Goal: Information Seeking & Learning: Check status

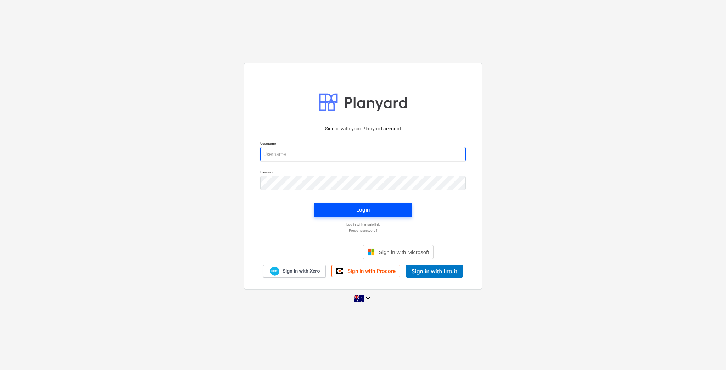
type input "[EMAIL_ADDRESS][DOMAIN_NAME]"
click at [370, 204] on button "Login" at bounding box center [363, 210] width 99 height 14
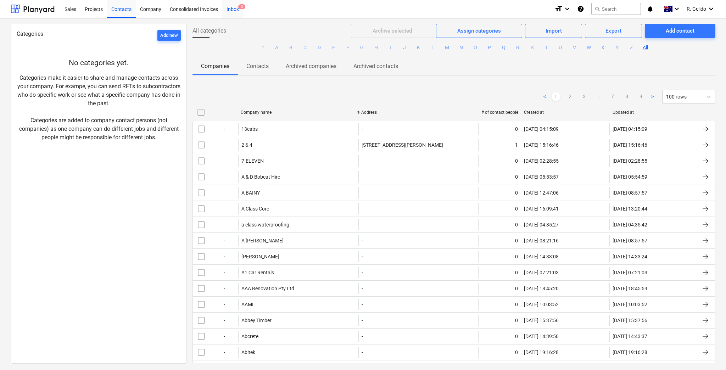
click at [228, 12] on div "Inbox 3" at bounding box center [232, 9] width 21 height 18
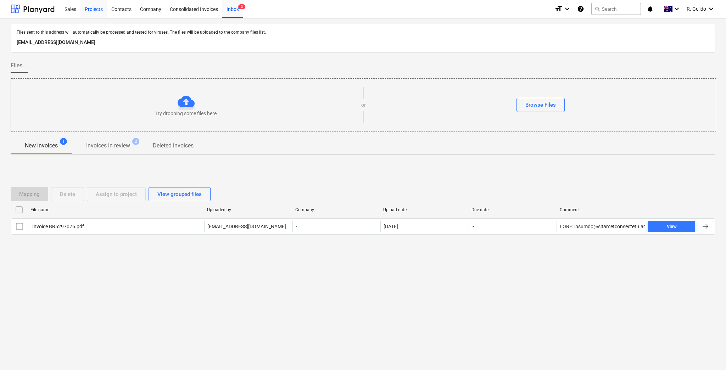
click at [85, 8] on div "Projects" at bounding box center [93, 9] width 27 height 18
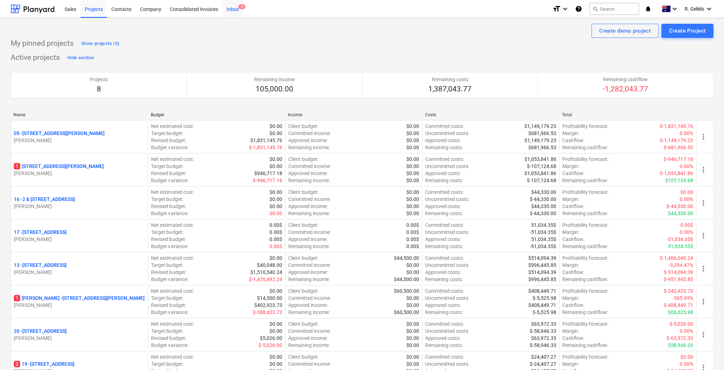
click at [233, 9] on div "Inbox 3" at bounding box center [232, 9] width 21 height 18
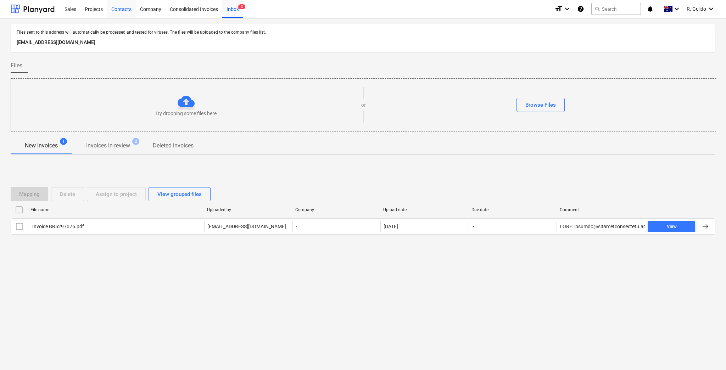
click at [126, 11] on div "Contacts" at bounding box center [121, 9] width 29 height 18
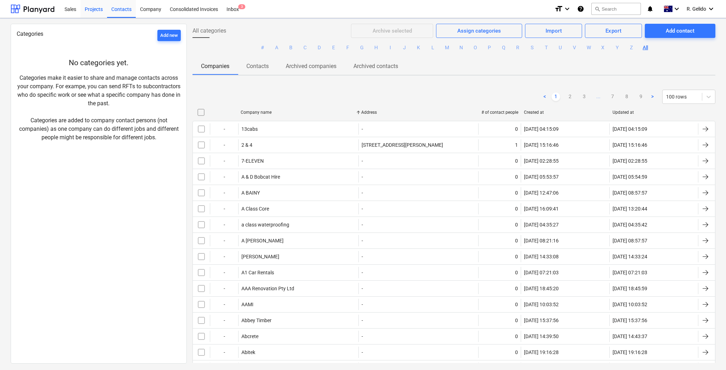
click at [96, 8] on div "Projects" at bounding box center [93, 9] width 27 height 18
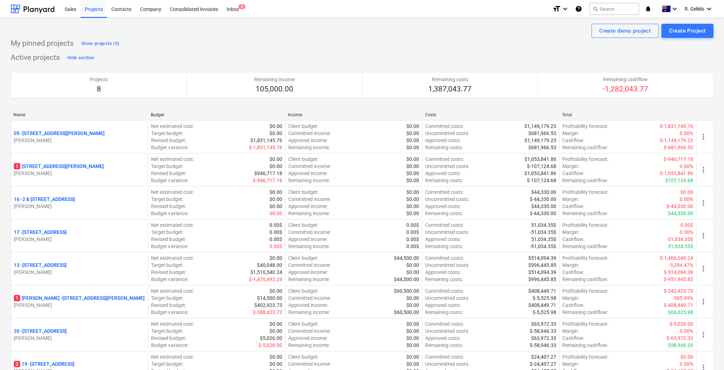
click at [245, 6] on div "Sales Projects Contacts Company Consolidated Invoices Inbox 3" at bounding box center [303, 9] width 486 height 18
click at [238, 7] on span "3" at bounding box center [241, 6] width 7 height 5
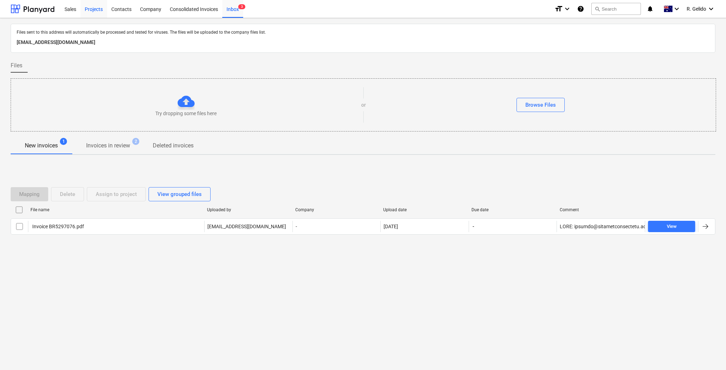
click at [91, 5] on div "Projects" at bounding box center [93, 9] width 27 height 18
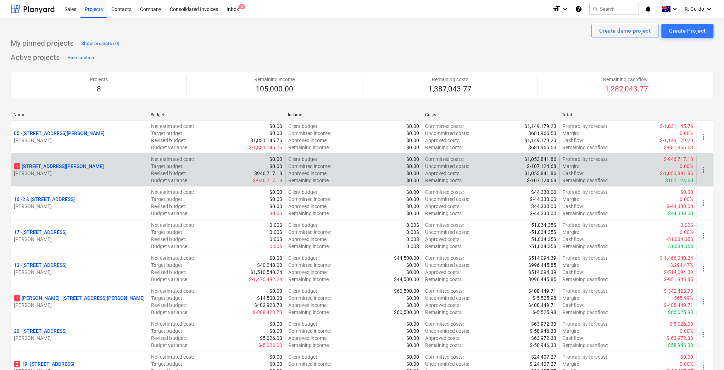
click at [38, 164] on p "[STREET_ADDRESS][PERSON_NAME]" at bounding box center [59, 166] width 90 height 7
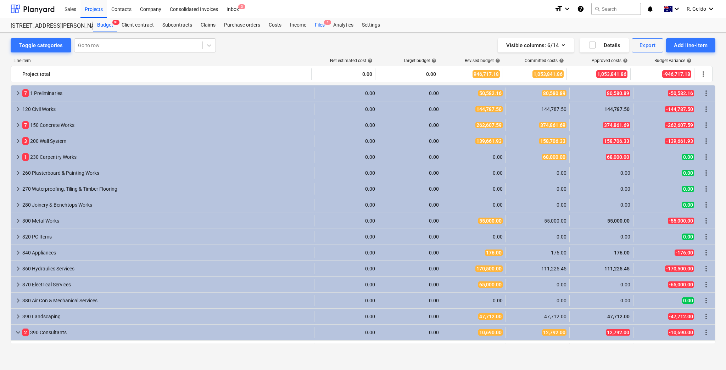
click at [322, 20] on div "Files 1" at bounding box center [319, 25] width 18 height 14
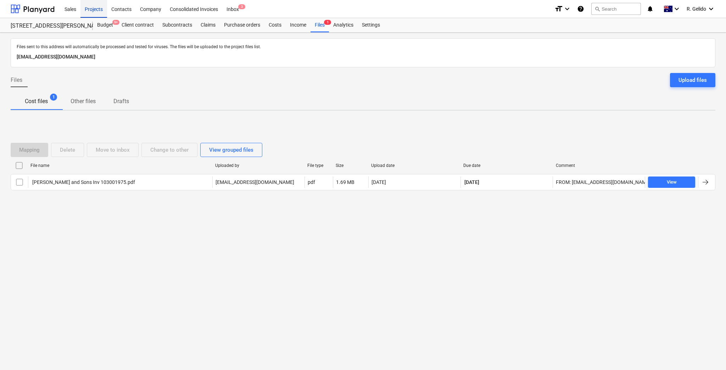
click at [91, 9] on div "Projects" at bounding box center [93, 9] width 27 height 18
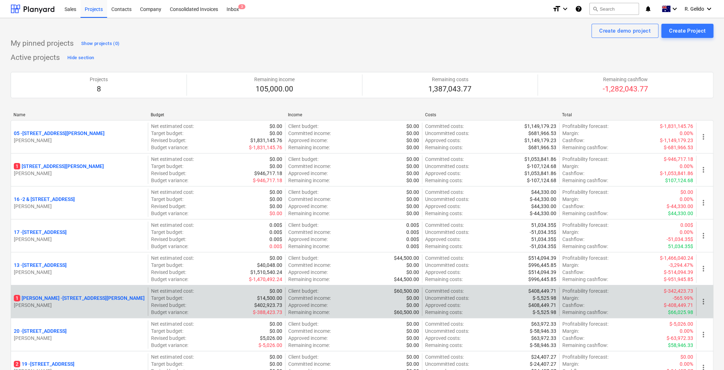
click at [34, 299] on p "[STREET_ADDRESS][PERSON_NAME][PERSON_NAME]" at bounding box center [79, 298] width 131 height 7
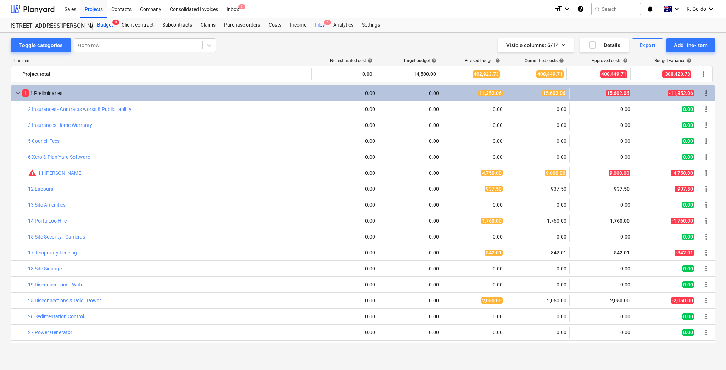
click at [320, 26] on div "Files 1" at bounding box center [319, 25] width 18 height 14
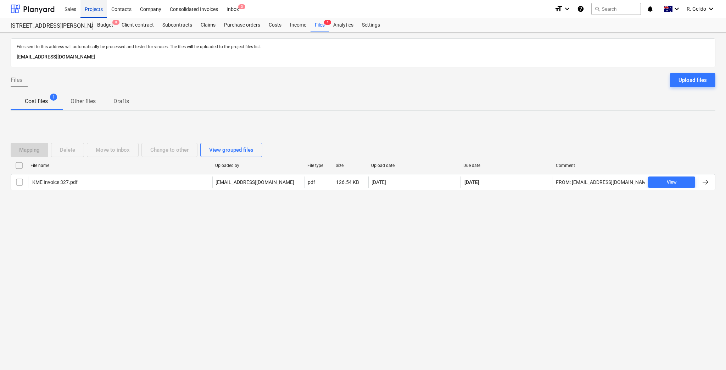
click at [91, 12] on div "Projects" at bounding box center [93, 9] width 27 height 18
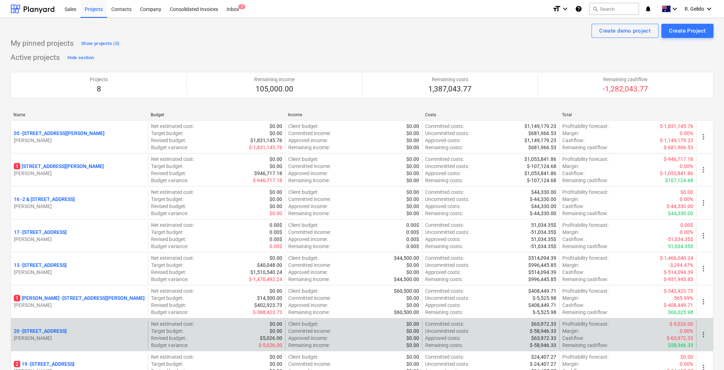
scroll to position [94, 0]
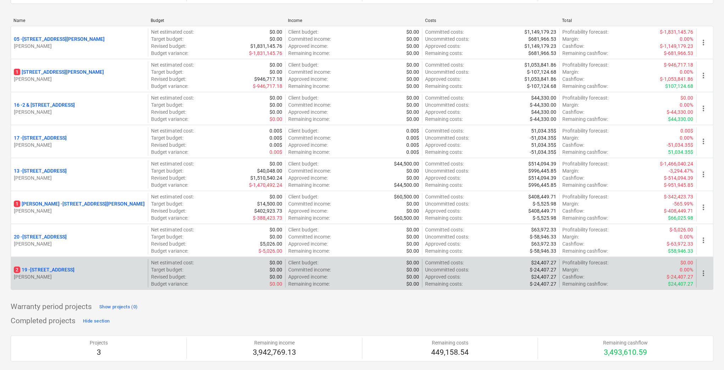
click at [58, 266] on p "2 [STREET_ADDRESS]" at bounding box center [44, 269] width 61 height 7
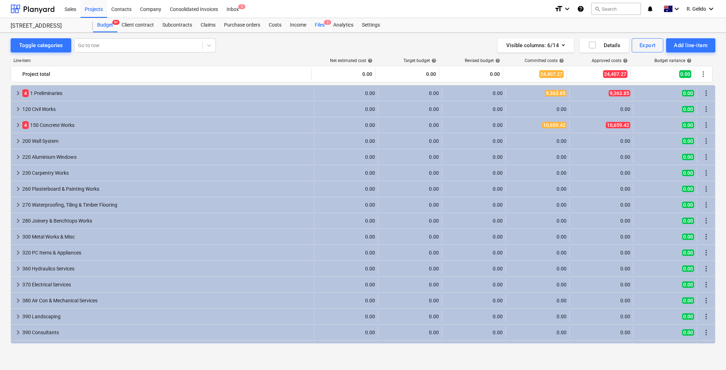
click at [321, 20] on div "Files 2" at bounding box center [319, 25] width 18 height 14
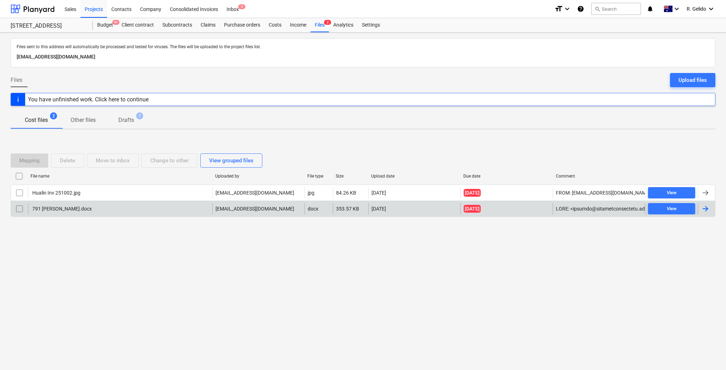
click at [102, 209] on div "791 [PERSON_NAME].docx" at bounding box center [120, 208] width 184 height 11
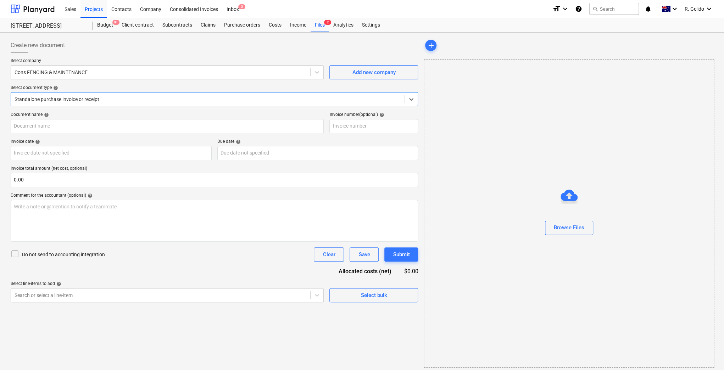
type input "791"
type input "[DATE]"
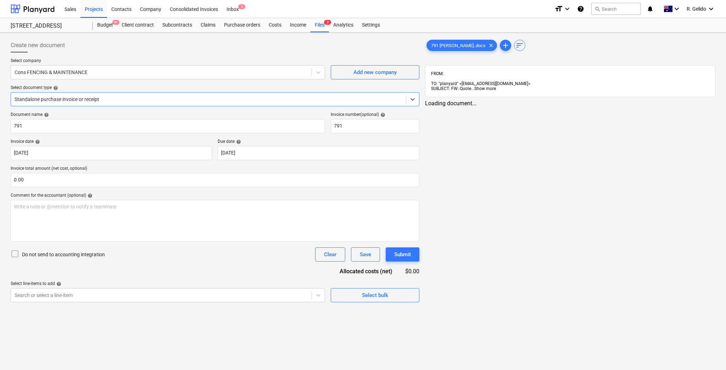
click at [489, 86] on span "Show more" at bounding box center [485, 88] width 22 height 5
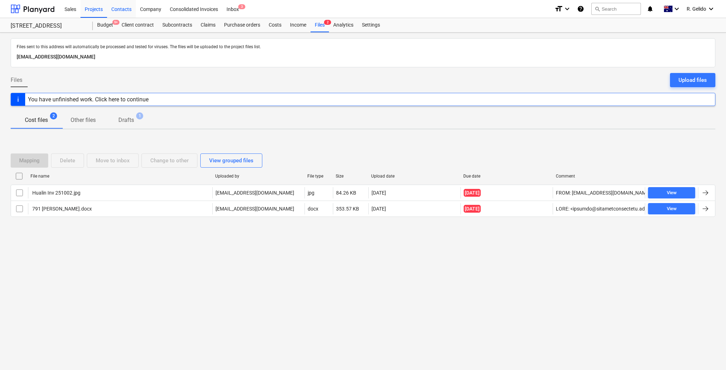
click at [116, 11] on div "Contacts" at bounding box center [121, 9] width 29 height 18
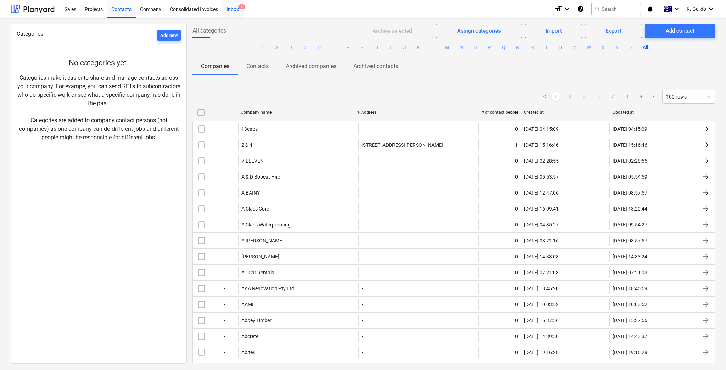
click at [241, 7] on span "3" at bounding box center [241, 6] width 7 height 5
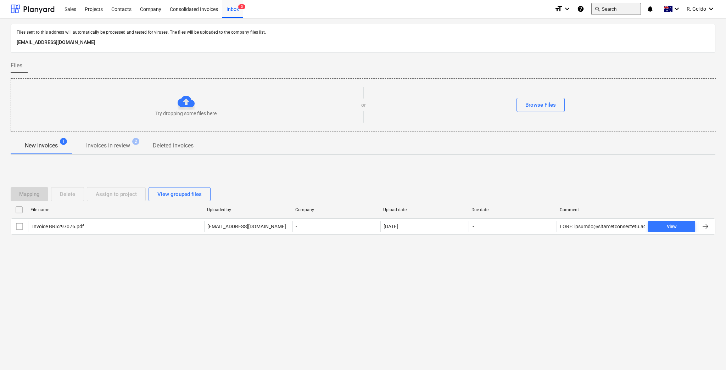
click at [611, 9] on button "search Search" at bounding box center [616, 9] width 50 height 12
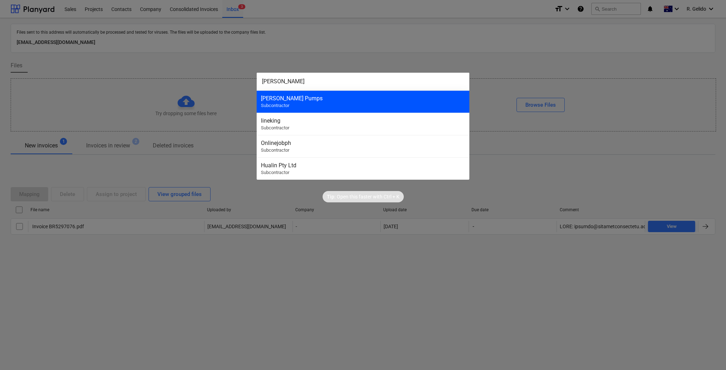
type input "[PERSON_NAME]"
click at [301, 102] on div "[PERSON_NAME] Pumps Subcontractor" at bounding box center [363, 101] width 213 height 22
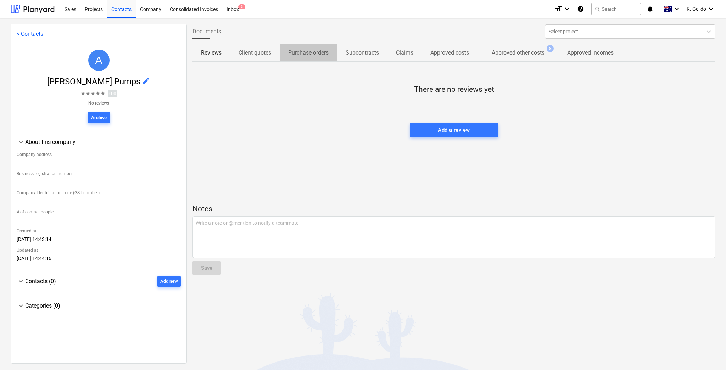
click at [312, 56] on p "Purchase orders" at bounding box center [308, 53] width 40 height 9
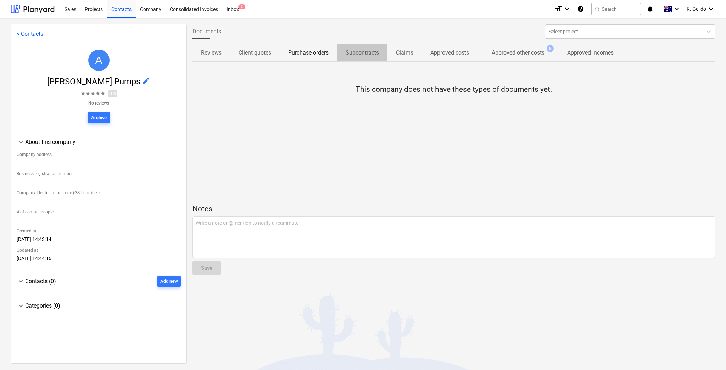
click at [373, 50] on p "Subcontracts" at bounding box center [362, 53] width 33 height 9
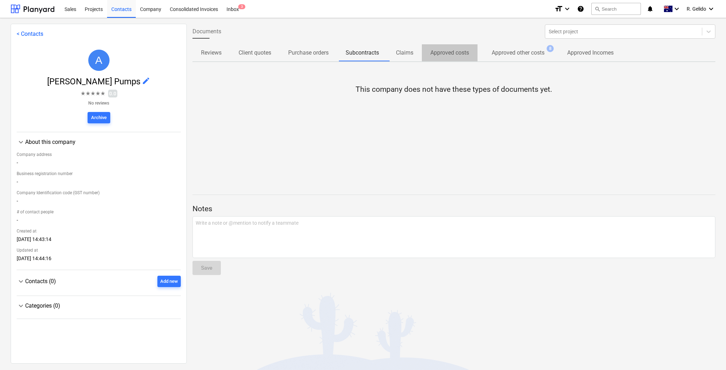
click at [462, 52] on p "Approved costs" at bounding box center [449, 53] width 39 height 9
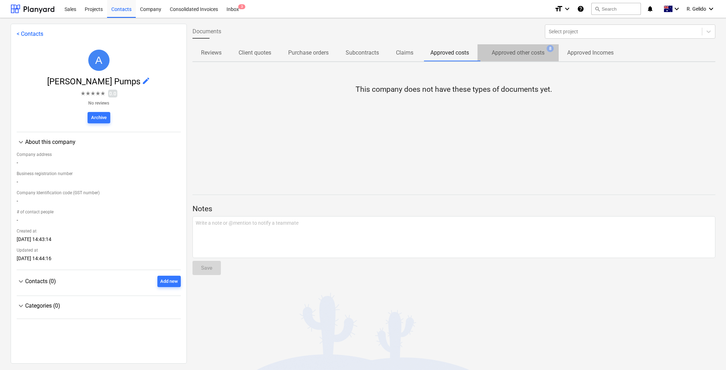
click at [531, 54] on p "Approved other costs" at bounding box center [518, 53] width 53 height 9
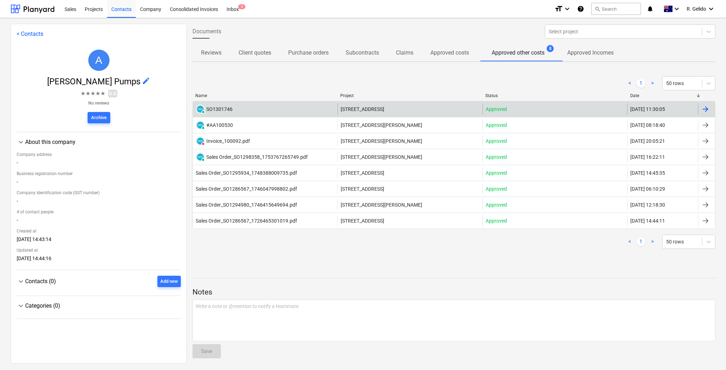
click at [254, 111] on div "PAID SO1301746" at bounding box center [265, 108] width 145 height 11
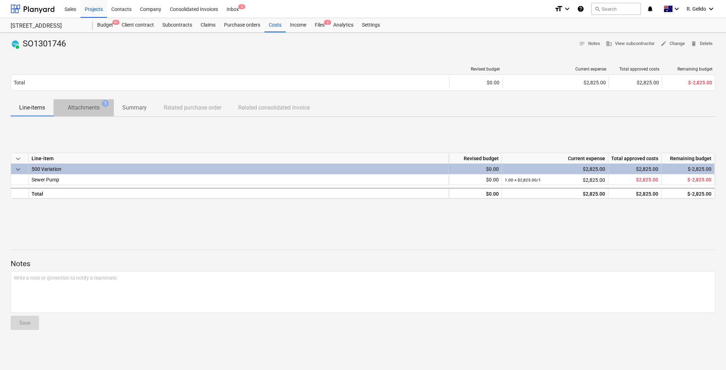
click at [89, 105] on p "Attachments" at bounding box center [84, 107] width 32 height 9
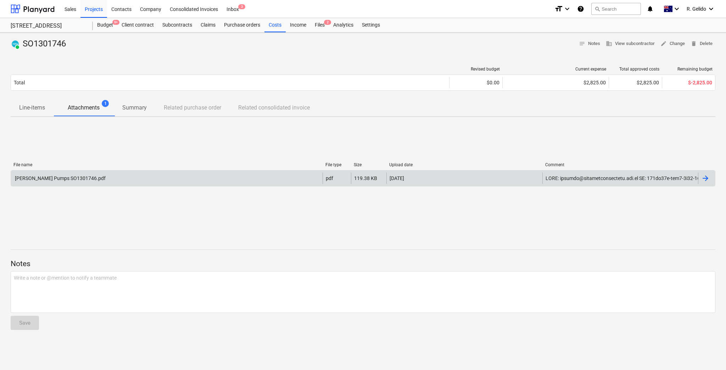
click at [113, 181] on div "[PERSON_NAME] Pumps SO1301746.pdf" at bounding box center [167, 178] width 312 height 11
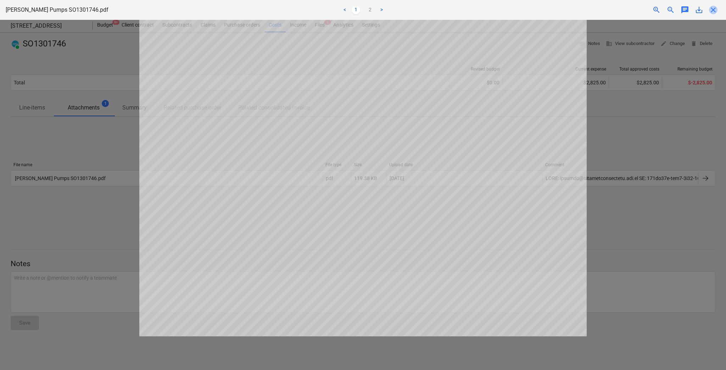
click at [714, 9] on span "close" at bounding box center [713, 10] width 9 height 9
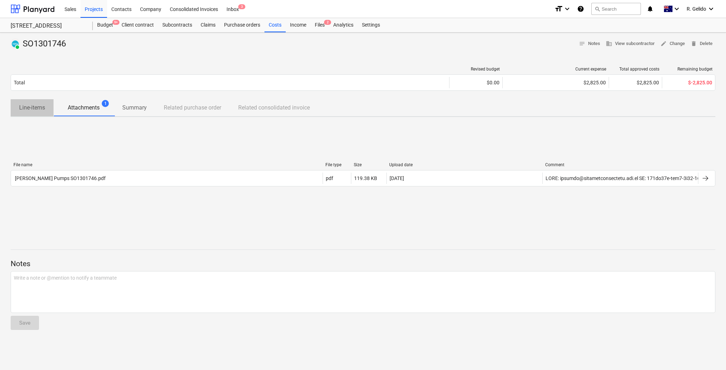
click at [31, 112] on span "Line-items" at bounding box center [32, 107] width 43 height 13
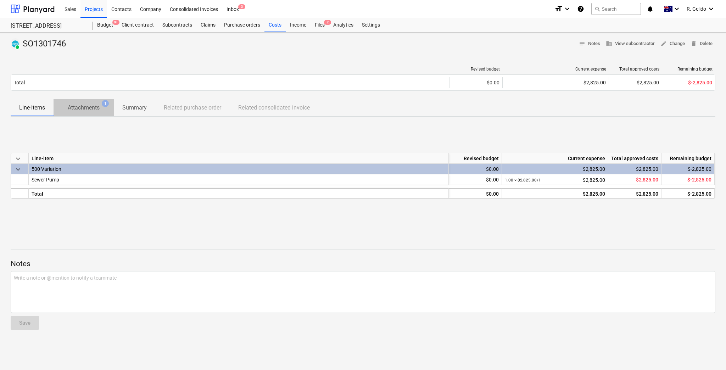
click at [82, 106] on p "Attachments" at bounding box center [84, 107] width 32 height 9
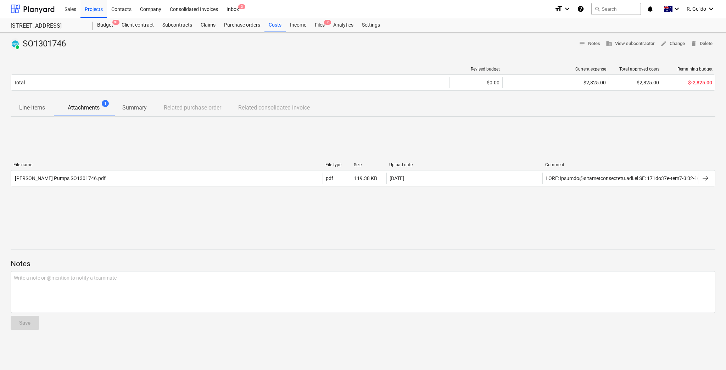
click at [245, 228] on div "File name File type Size Upload date Comment [PERSON_NAME] Pumps SO1301746.pdf …" at bounding box center [363, 176] width 705 height 106
